Goal: Information Seeking & Learning: Learn about a topic

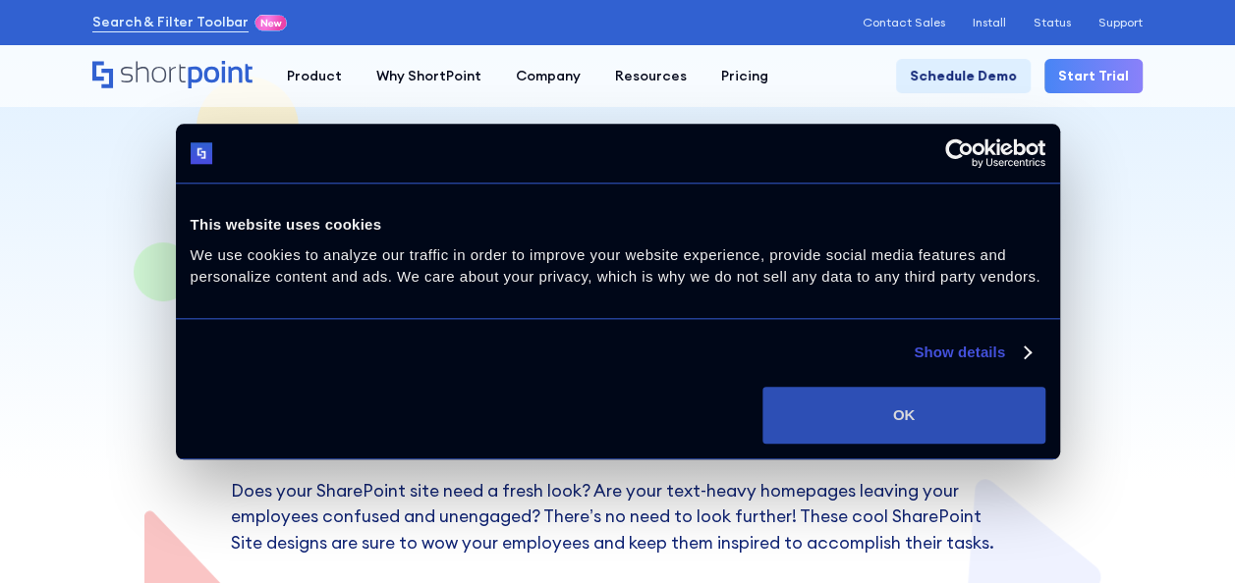
click at [894, 423] on button "OK" at bounding box center [903, 415] width 282 height 57
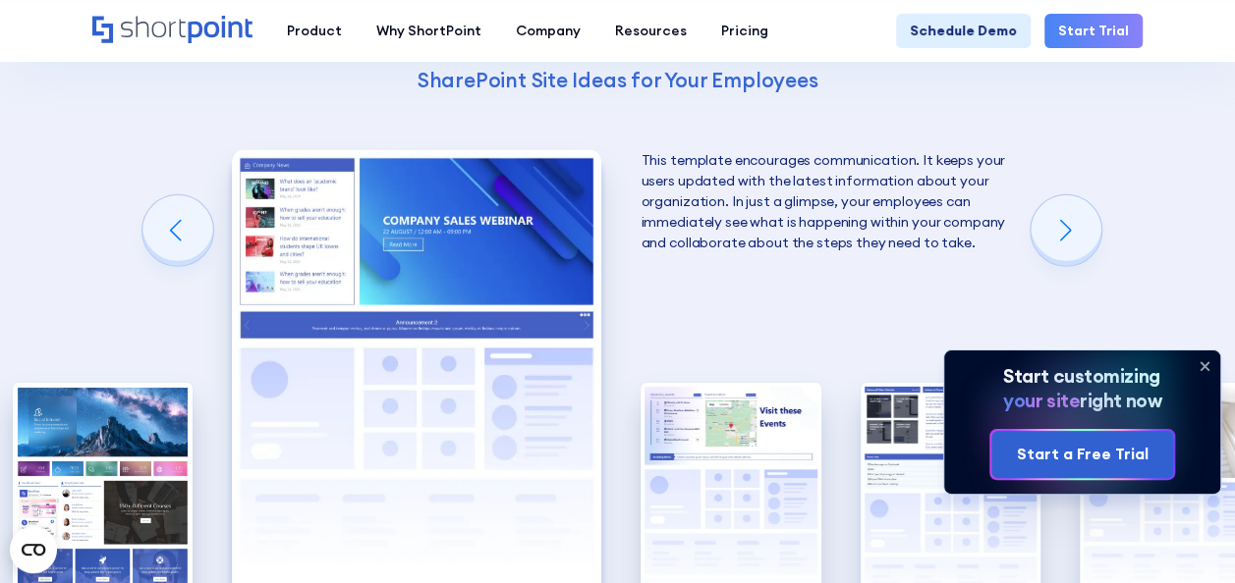
scroll to position [2947, 0]
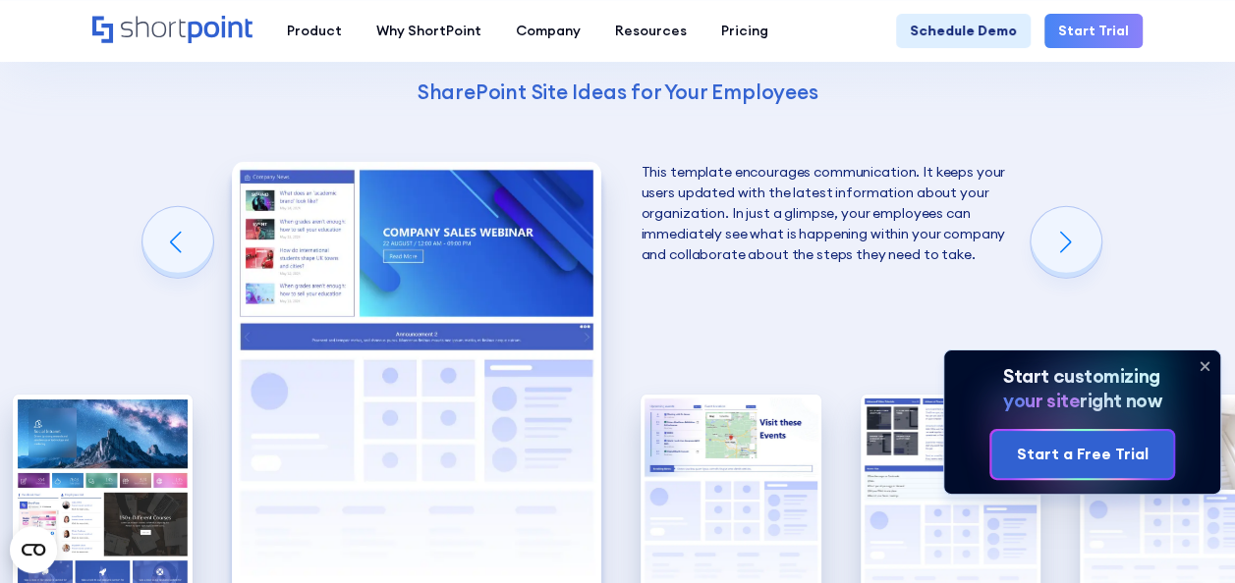
click at [1200, 360] on icon at bounding box center [1204, 366] width 31 height 31
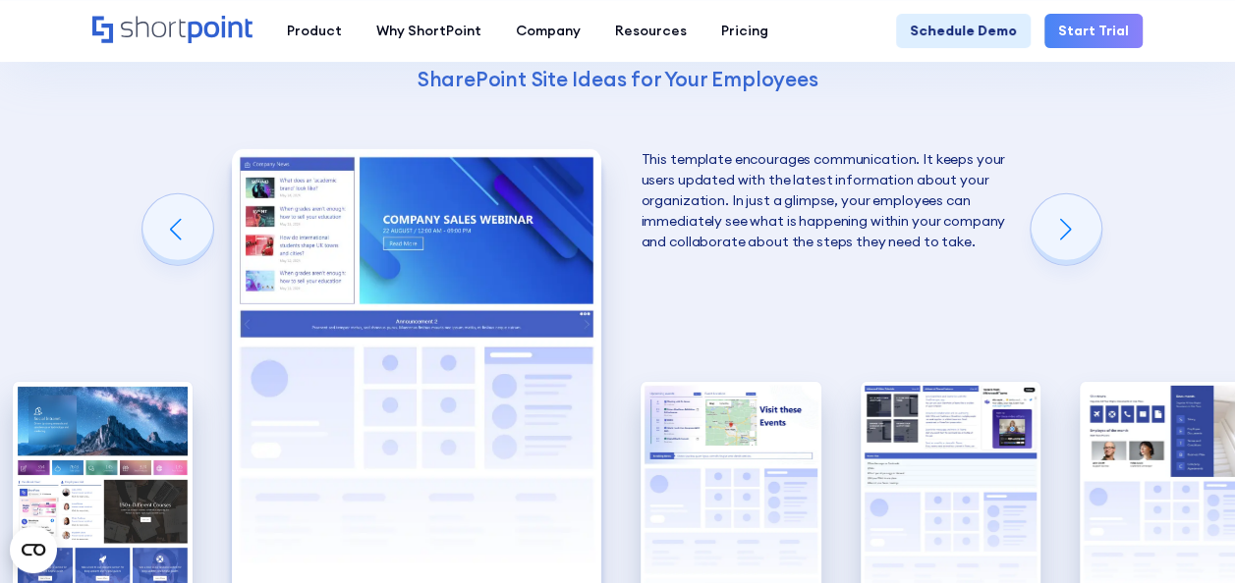
scroll to position [3143, 0]
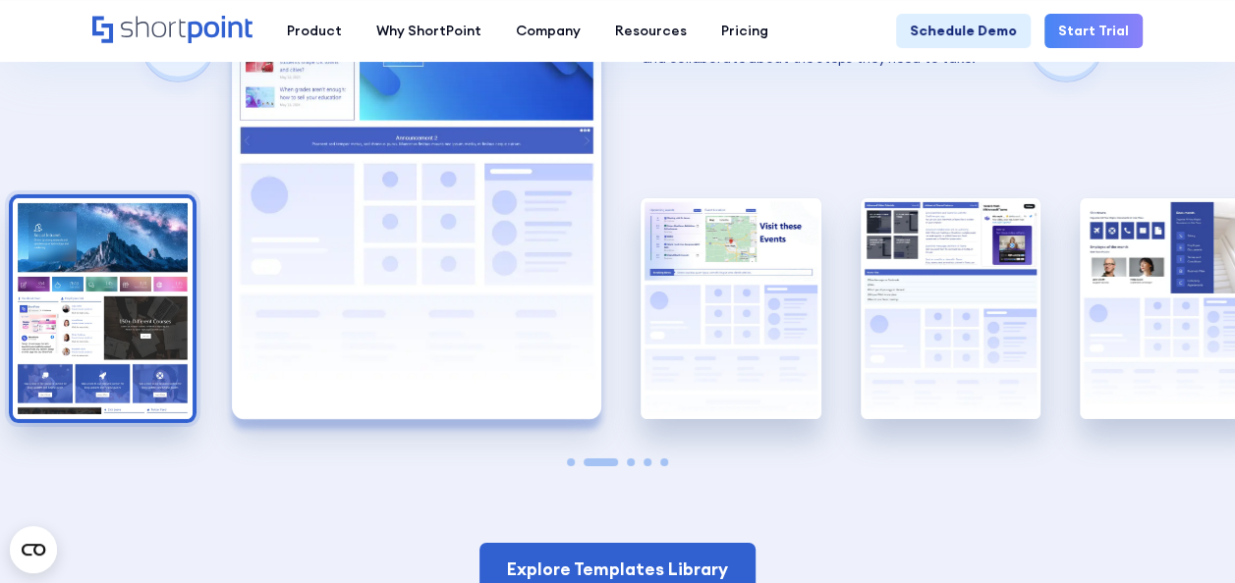
click at [39, 245] on img "1 / 5" at bounding box center [103, 308] width 180 height 221
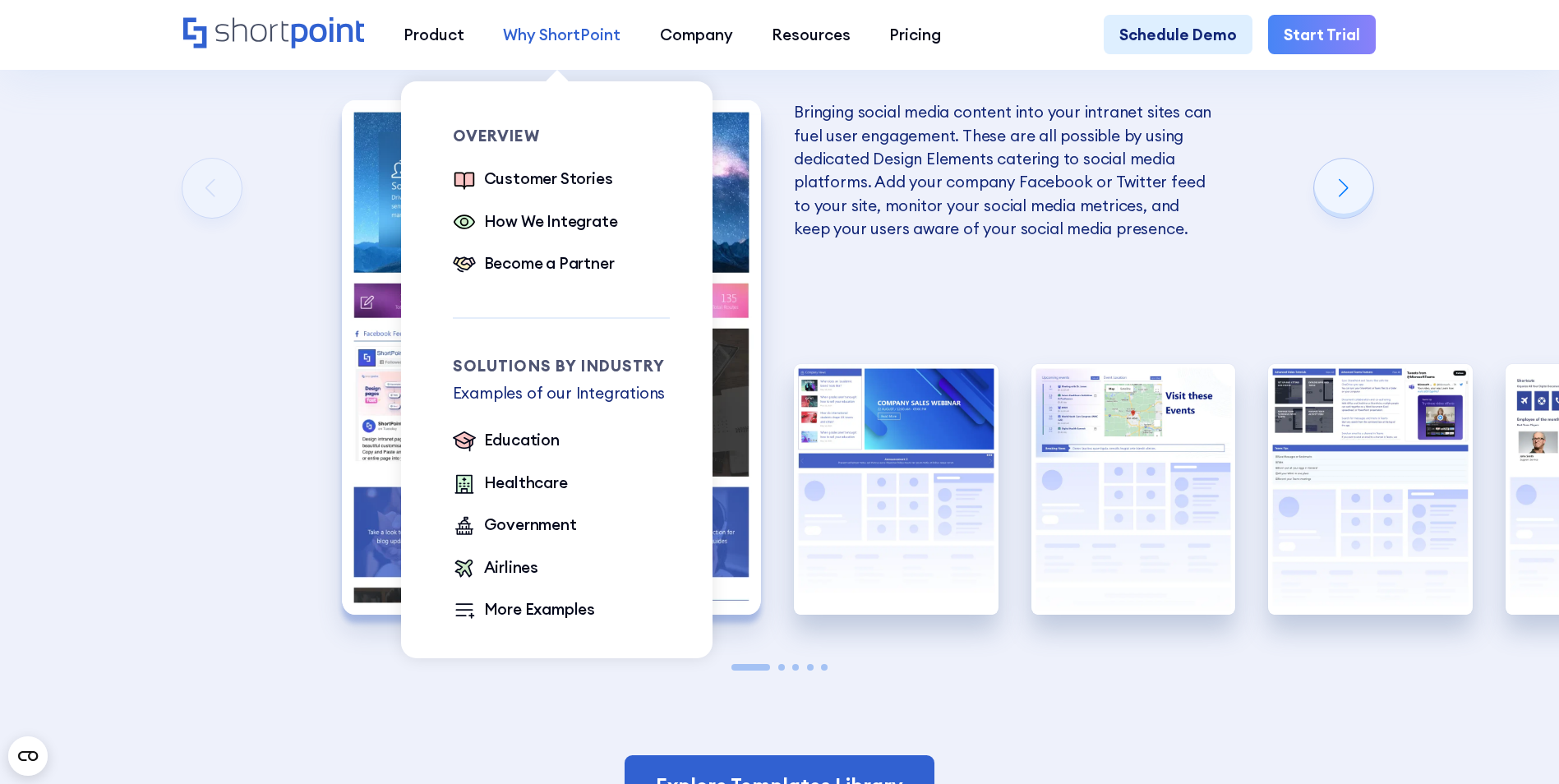
scroll to position [3369, 0]
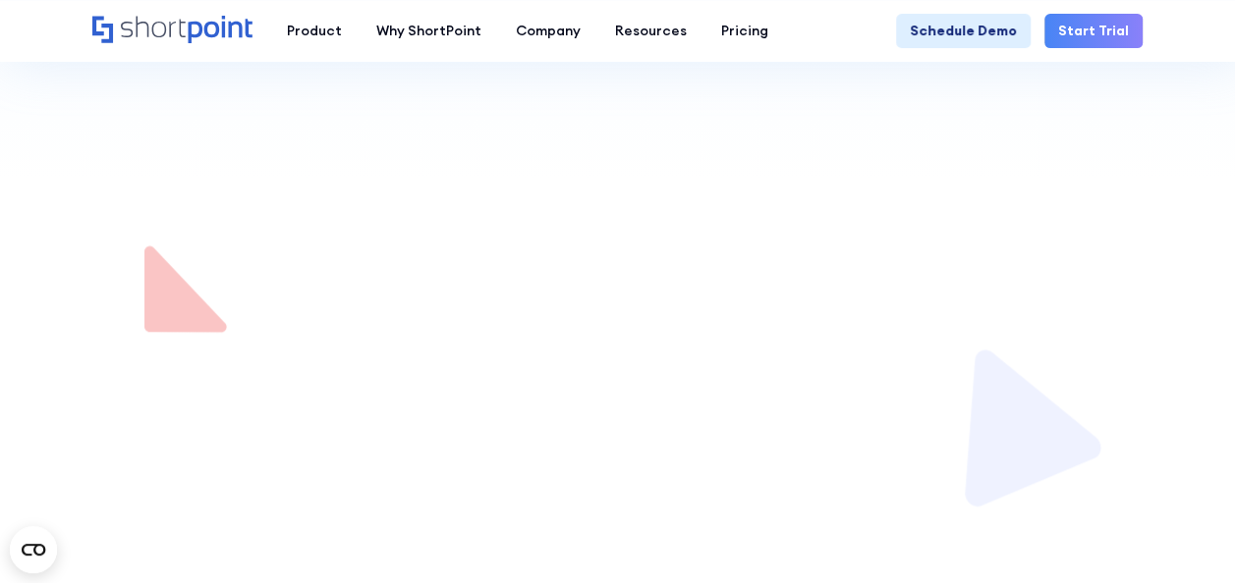
scroll to position [786, 0]
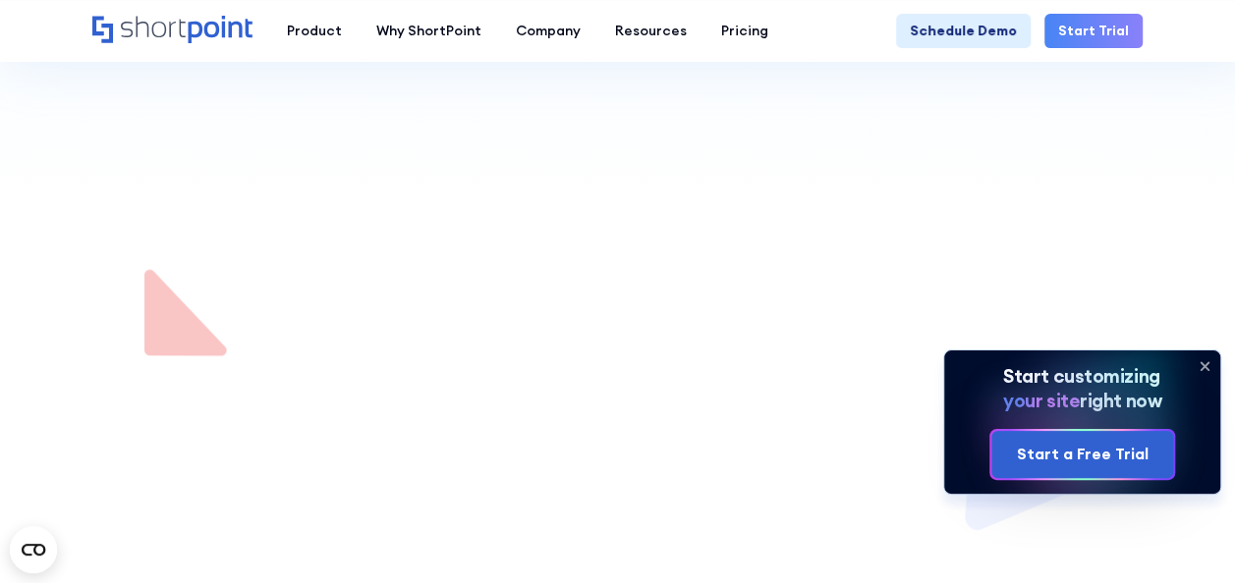
click at [1208, 361] on icon at bounding box center [1204, 366] width 31 height 31
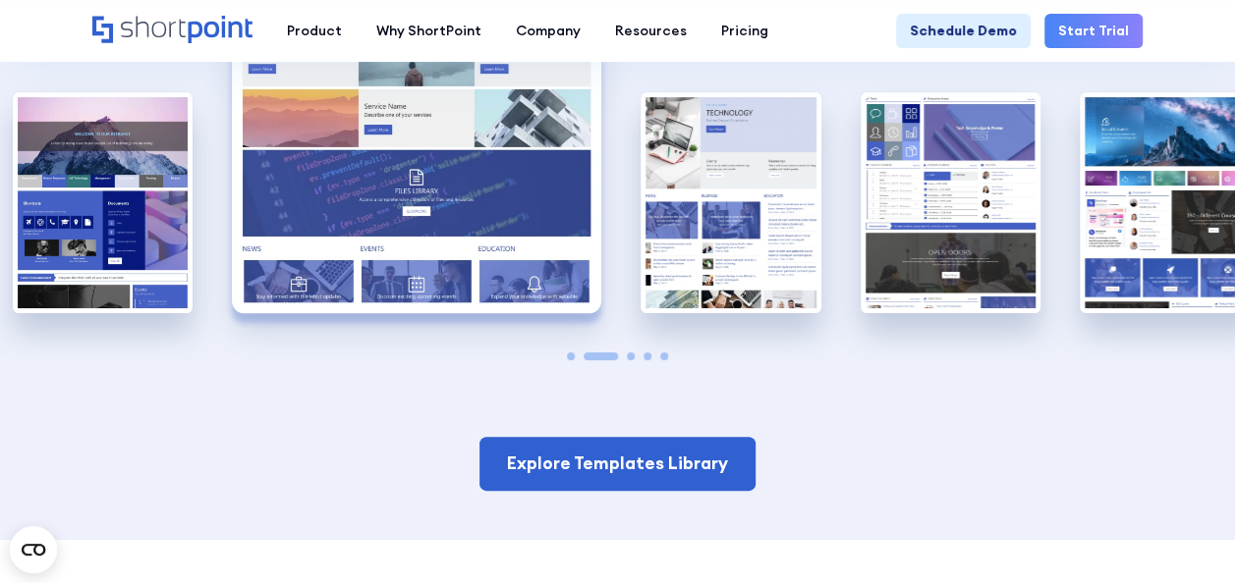
scroll to position [3536, 0]
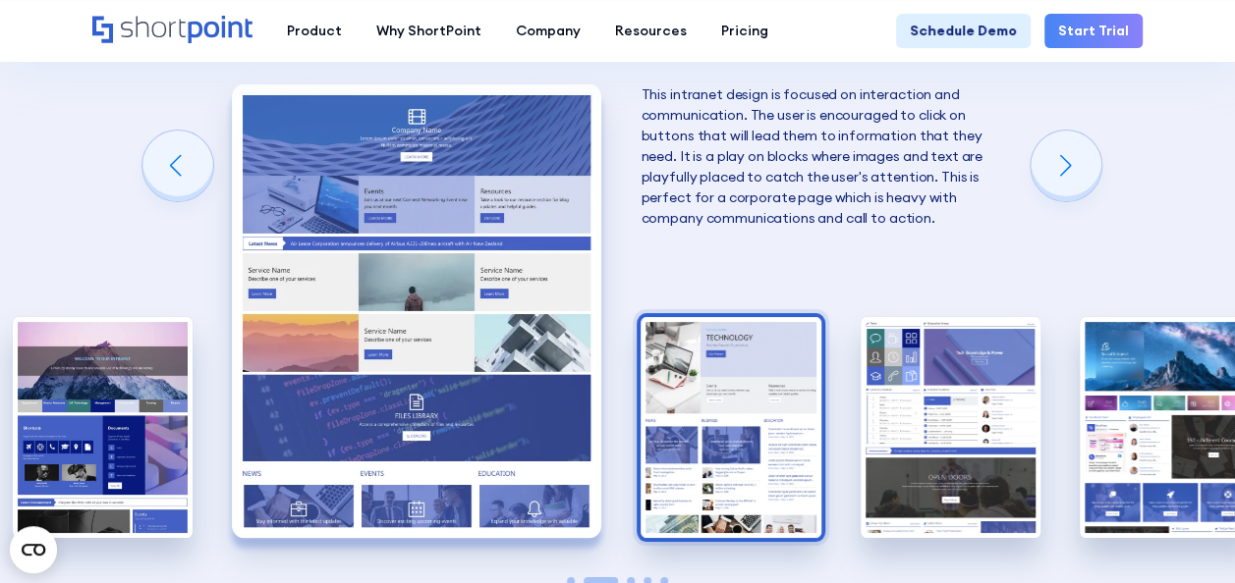
click at [720, 341] on img "3 / 5" at bounding box center [730, 427] width 180 height 221
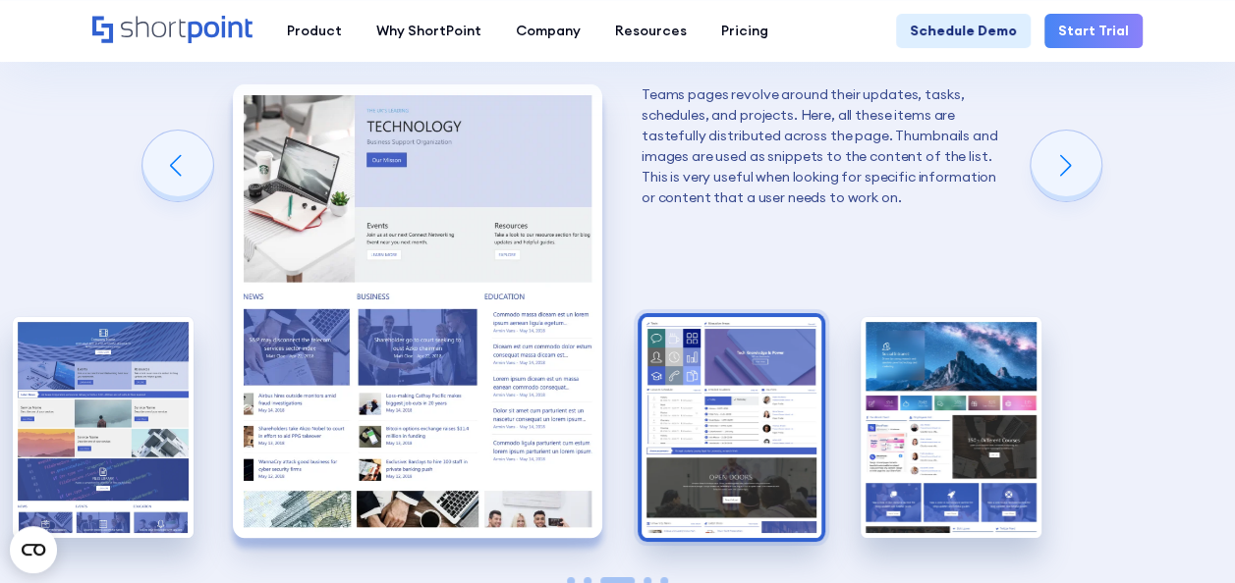
click at [727, 360] on img "4 / 5" at bounding box center [731, 427] width 180 height 221
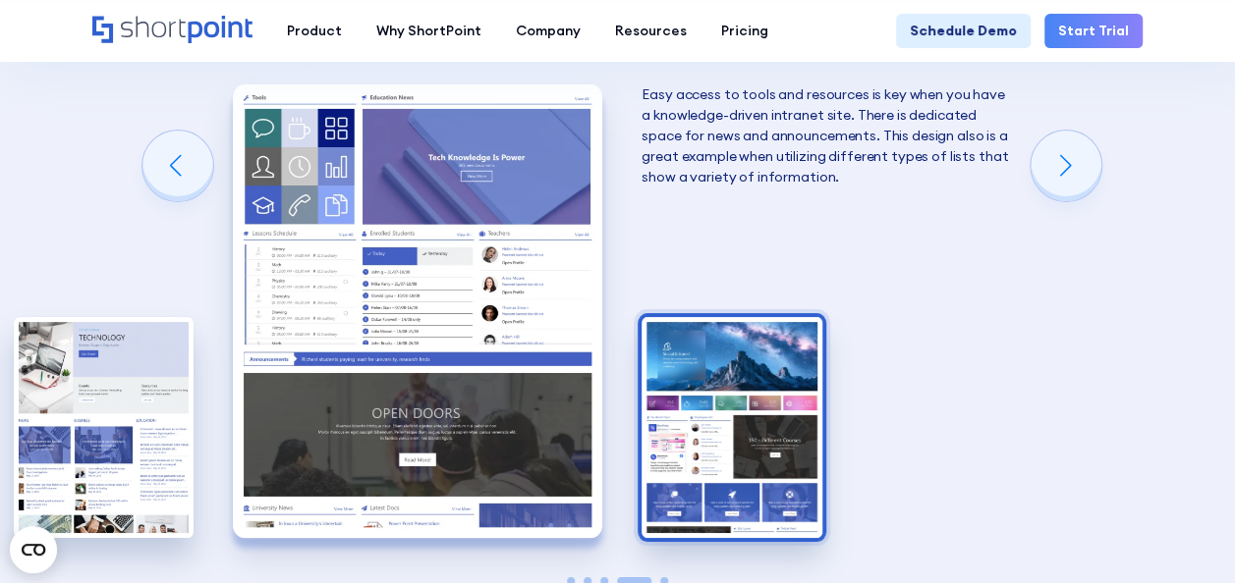
click at [729, 374] on img "5 / 5" at bounding box center [731, 427] width 180 height 221
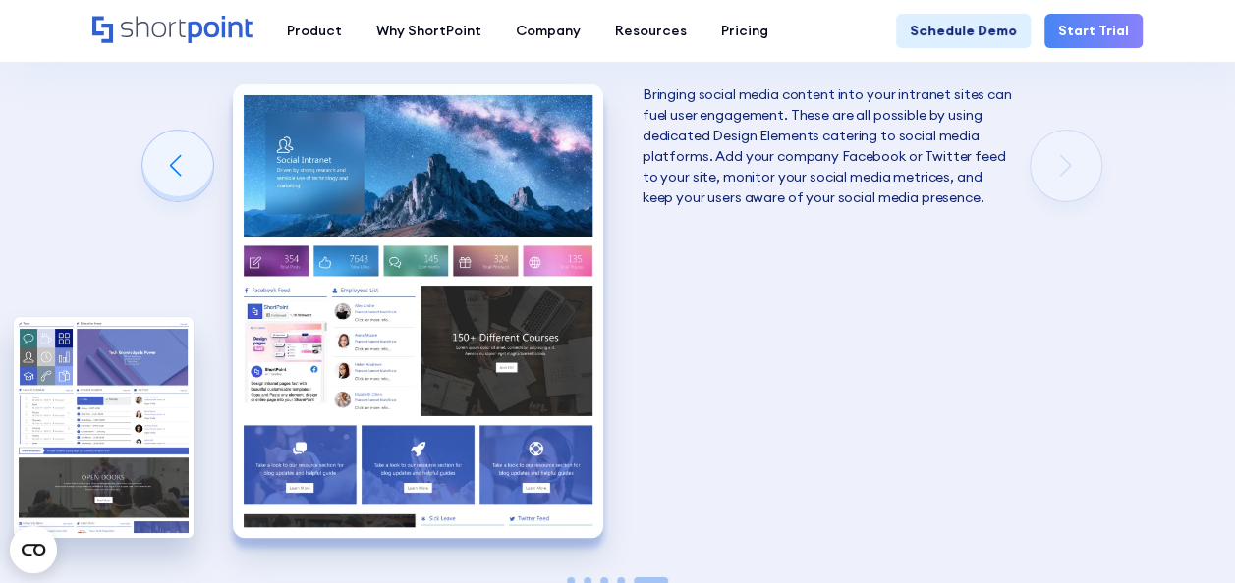
click at [376, 373] on img "5 / 5" at bounding box center [417, 311] width 369 height 454
click at [420, 316] on img "5 / 5" at bounding box center [417, 311] width 369 height 454
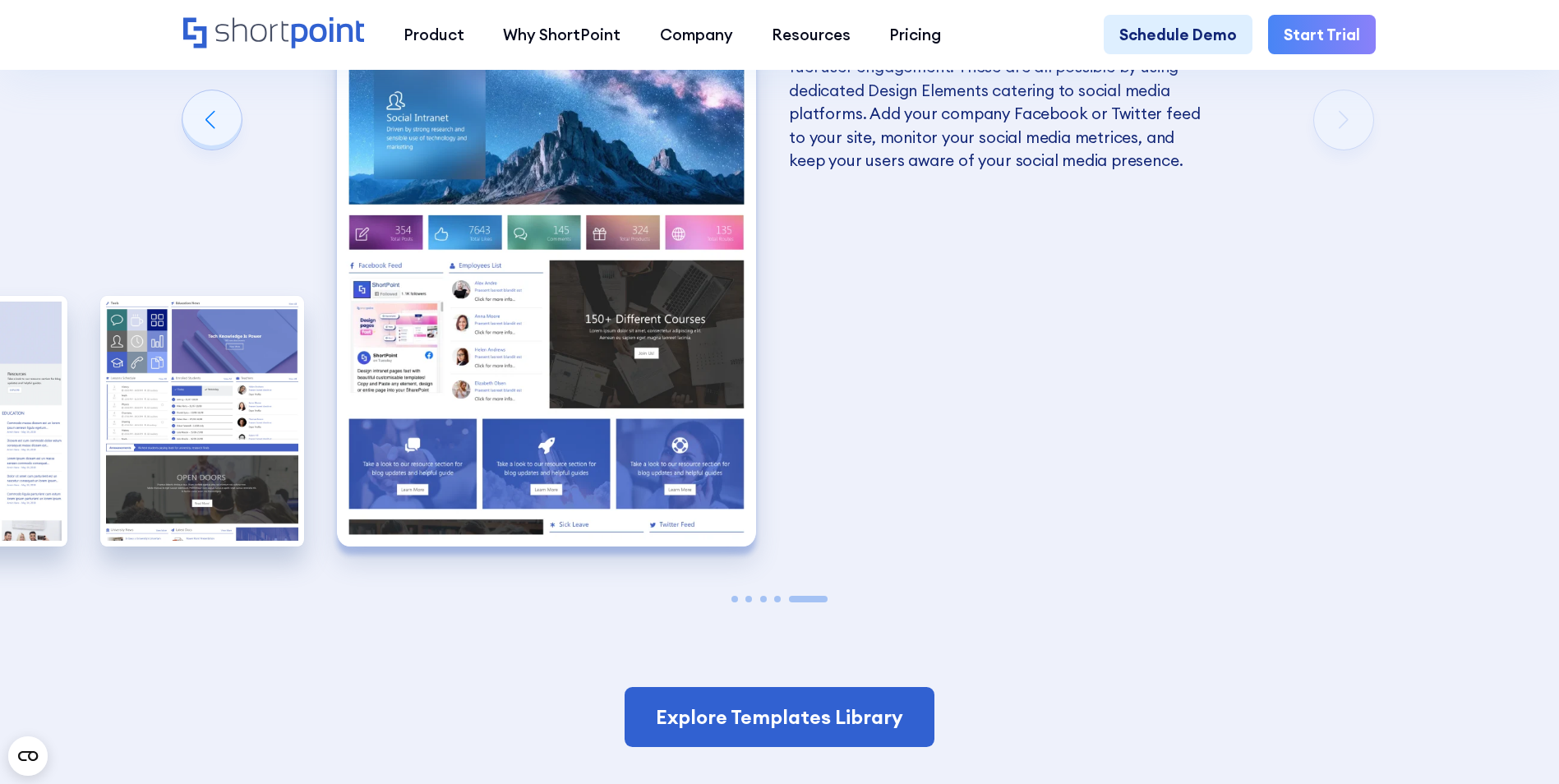
scroll to position [3863, 0]
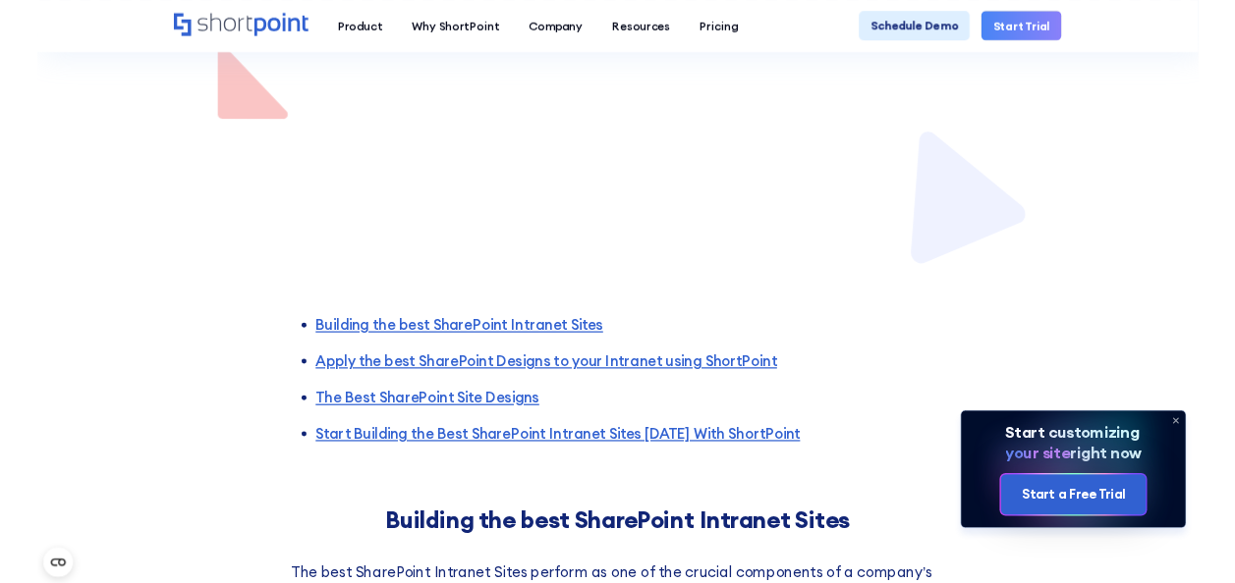
scroll to position [982, 0]
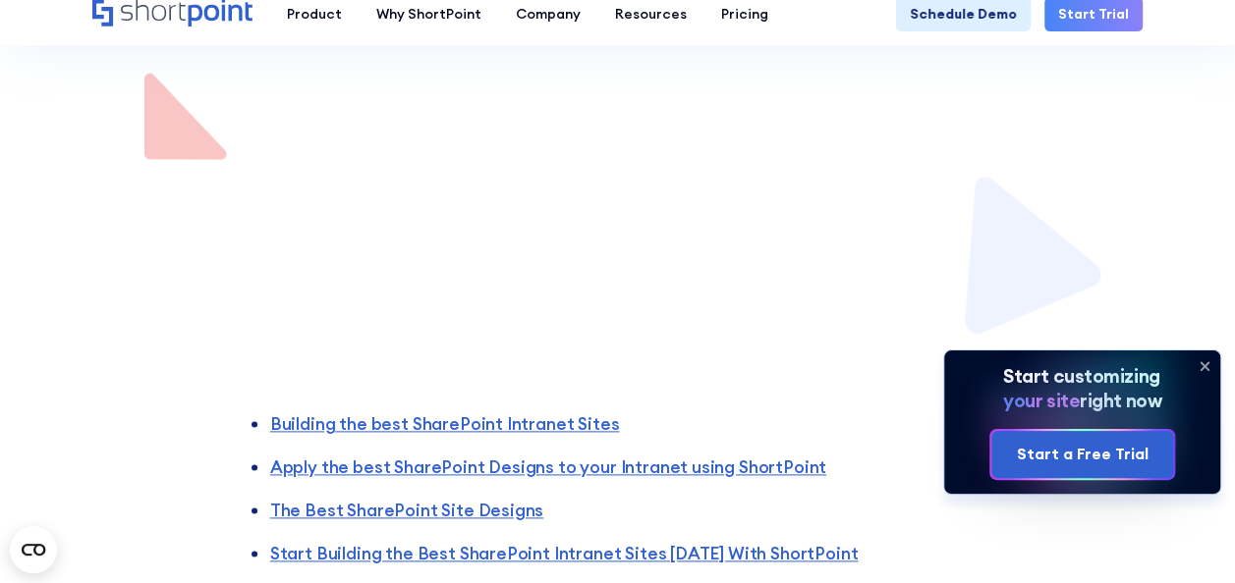
click at [1200, 360] on icon at bounding box center [1204, 366] width 31 height 31
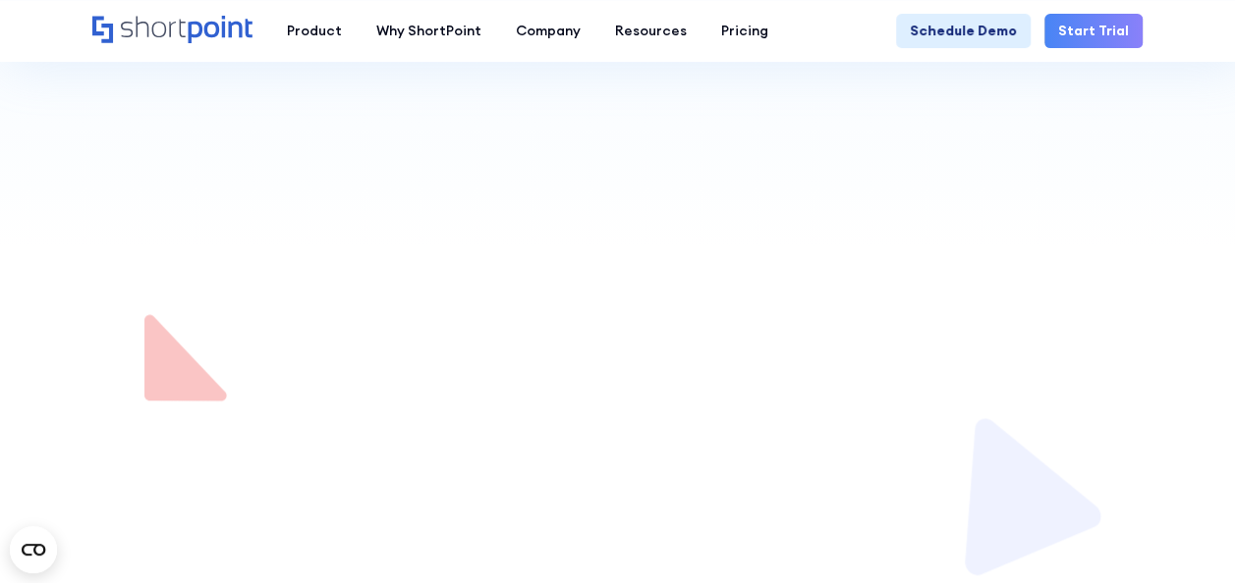
scroll to position [786, 0]
